Goal: Task Accomplishment & Management: Manage account settings

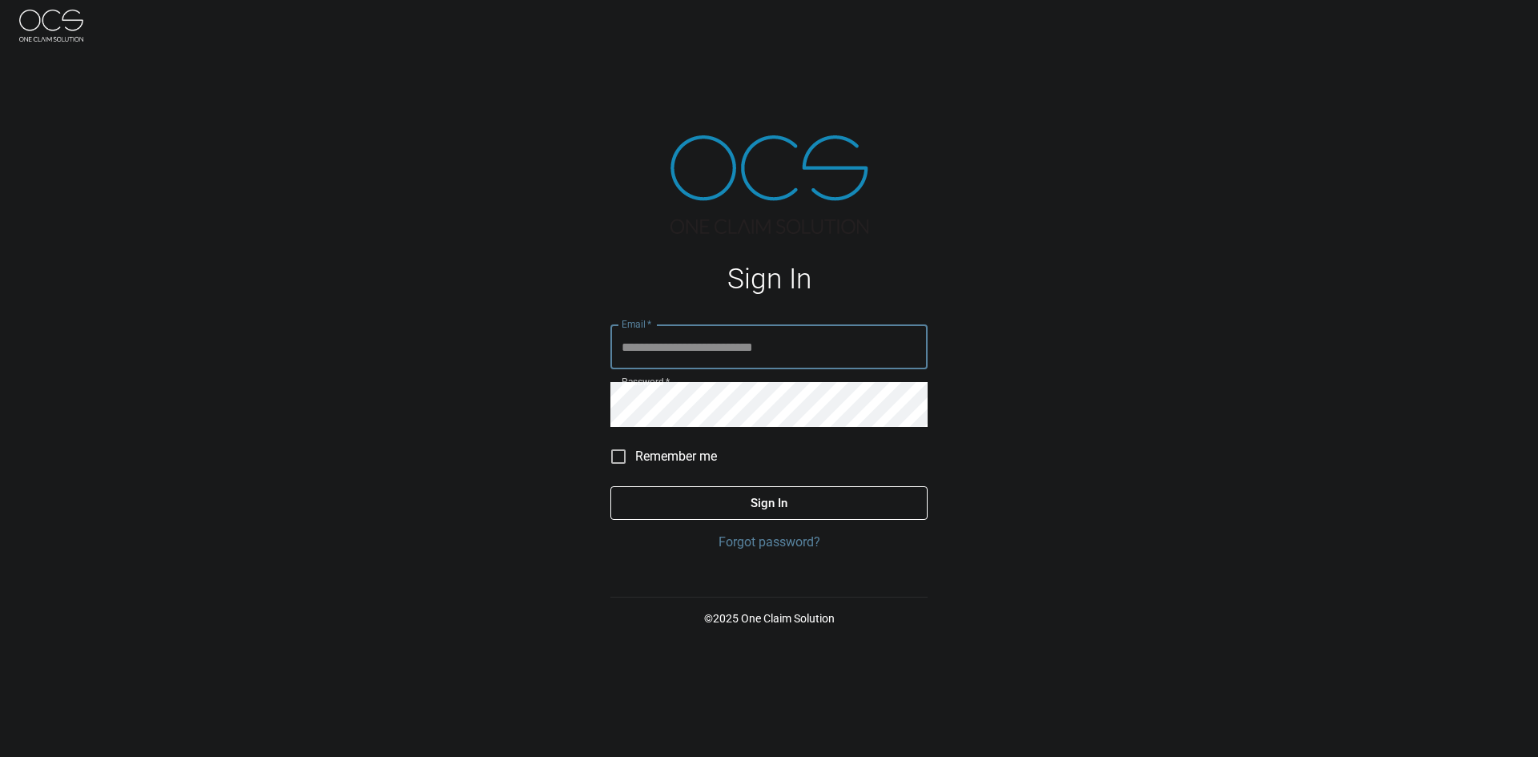
type input "**********"
click at [691, 493] on button "Sign In" at bounding box center [769, 503] width 317 height 34
